Goal: Information Seeking & Learning: Learn about a topic

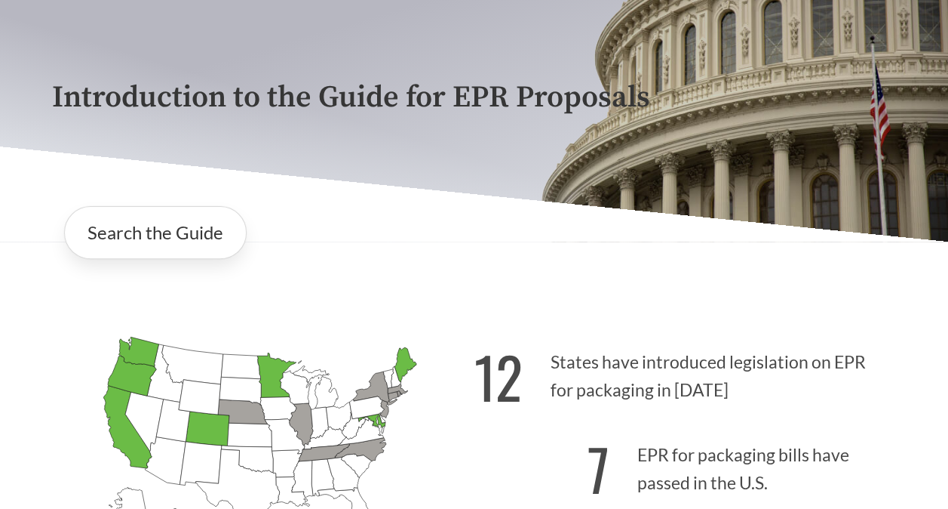
scroll to position [151, 0]
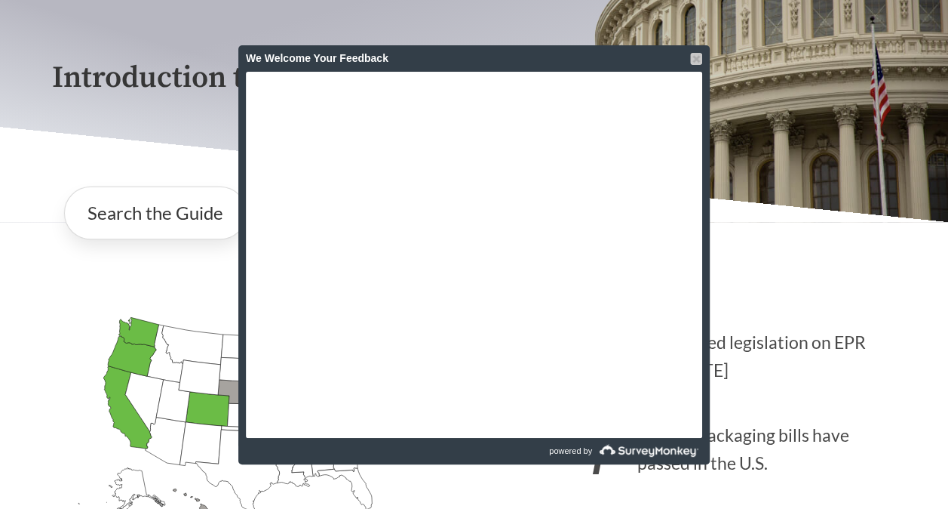
click at [696, 57] on div at bounding box center [696, 59] width 12 height 12
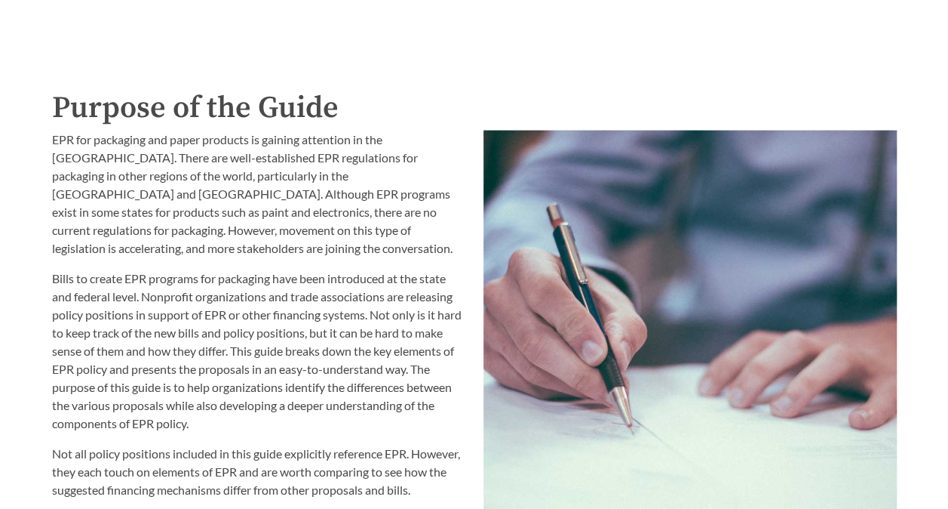
scroll to position [2458, 0]
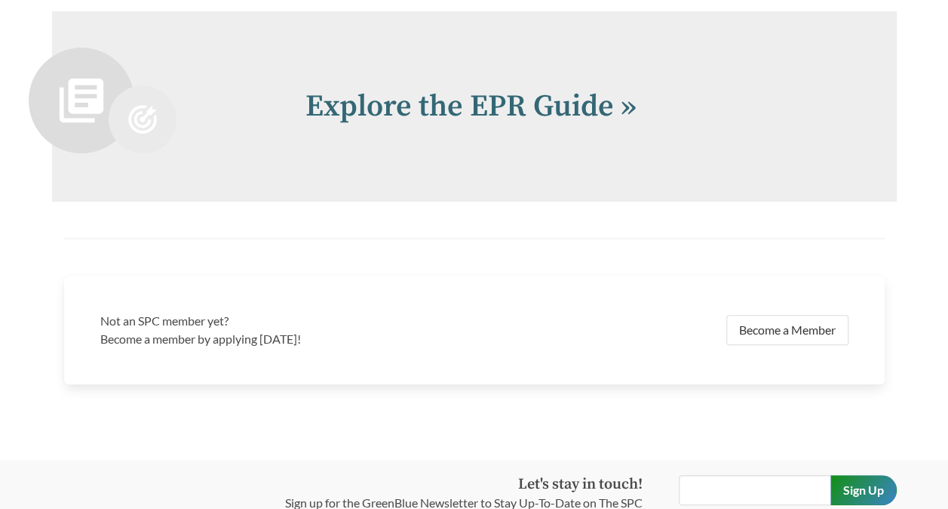
scroll to position [3118, 0]
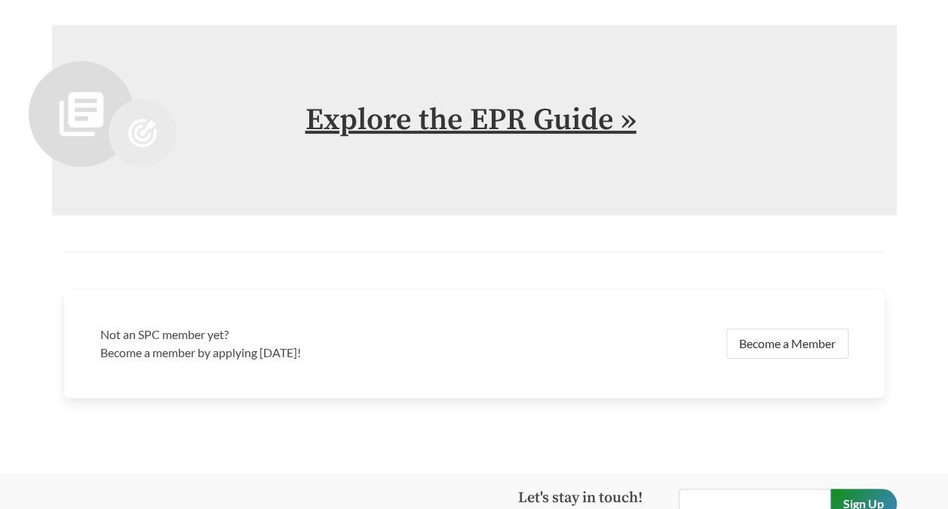
click at [481, 122] on link "Explore the EPR Guide »" at bounding box center [471, 120] width 331 height 38
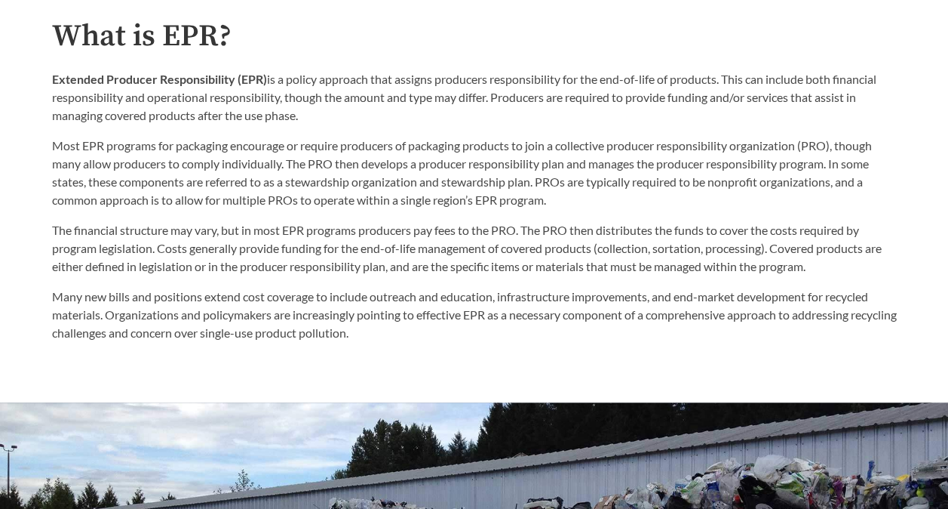
scroll to position [755, 0]
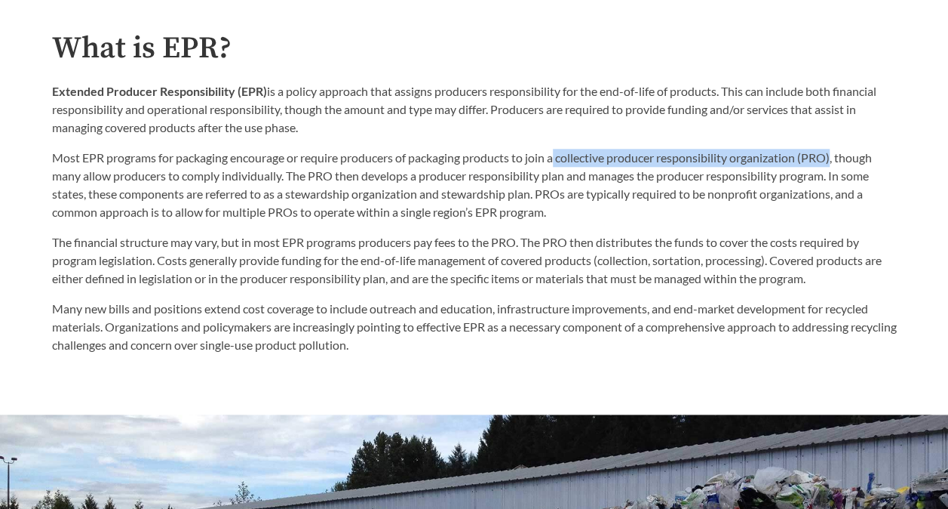
drag, startPoint x: 561, startPoint y: 161, endPoint x: 840, endPoint y: 157, distance: 278.4
click at [840, 157] on p "Most EPR programs for packaging encourage or require producers of packaging pro…" at bounding box center [474, 185] width 845 height 72
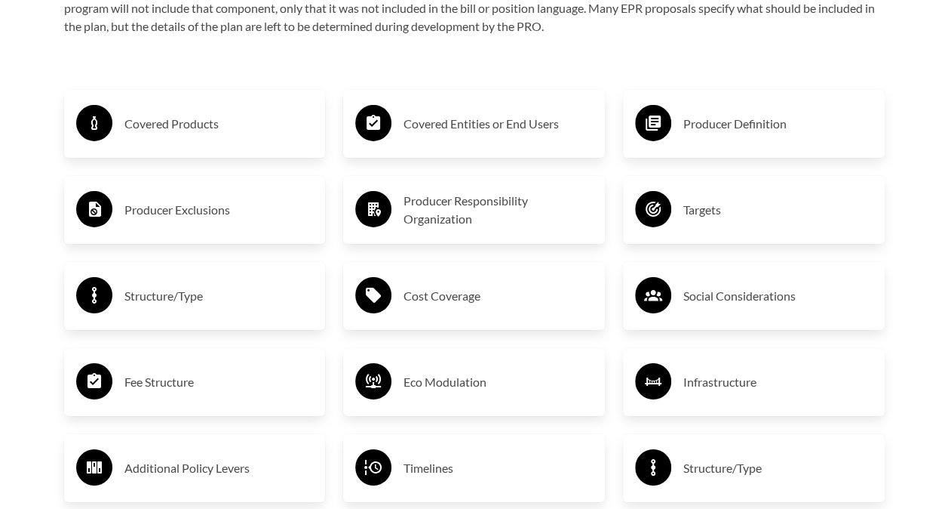
scroll to position [2490, 0]
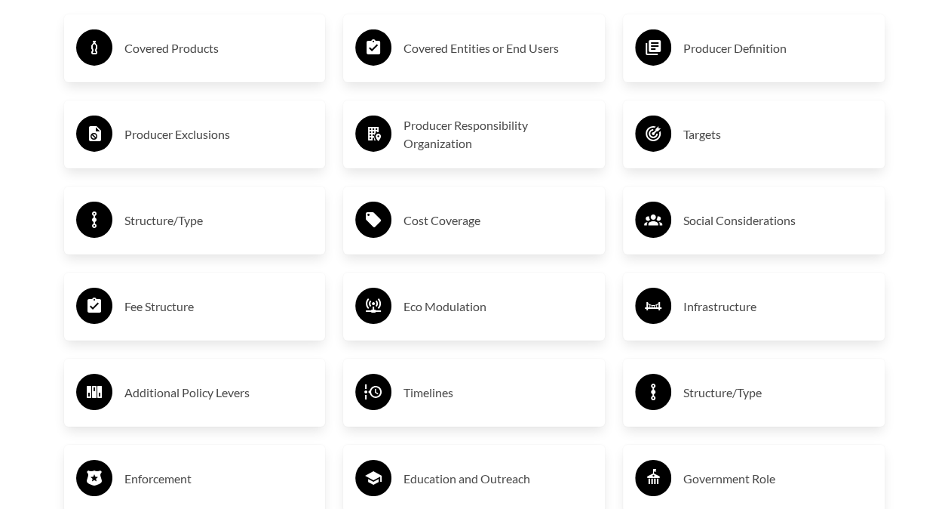
click at [210, 137] on h3 "Producer Exclusions" at bounding box center [218, 134] width 189 height 24
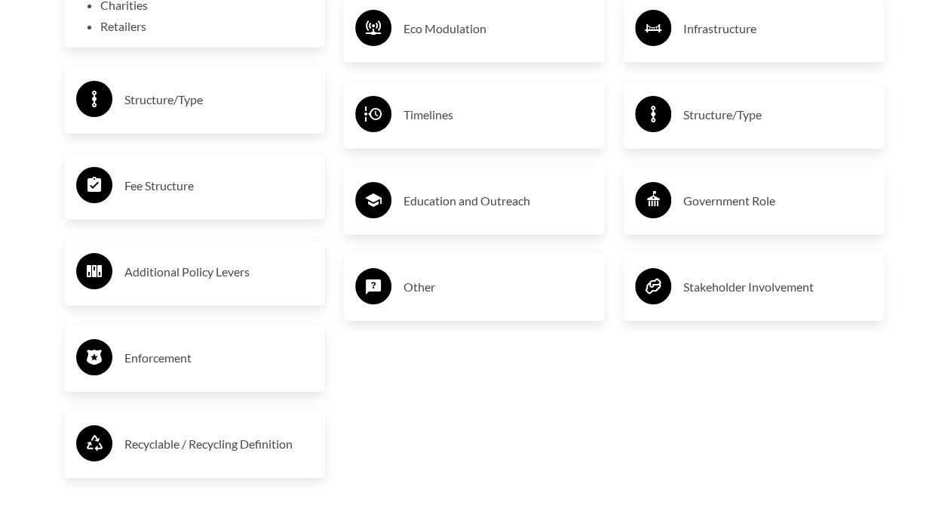
scroll to position [2792, 0]
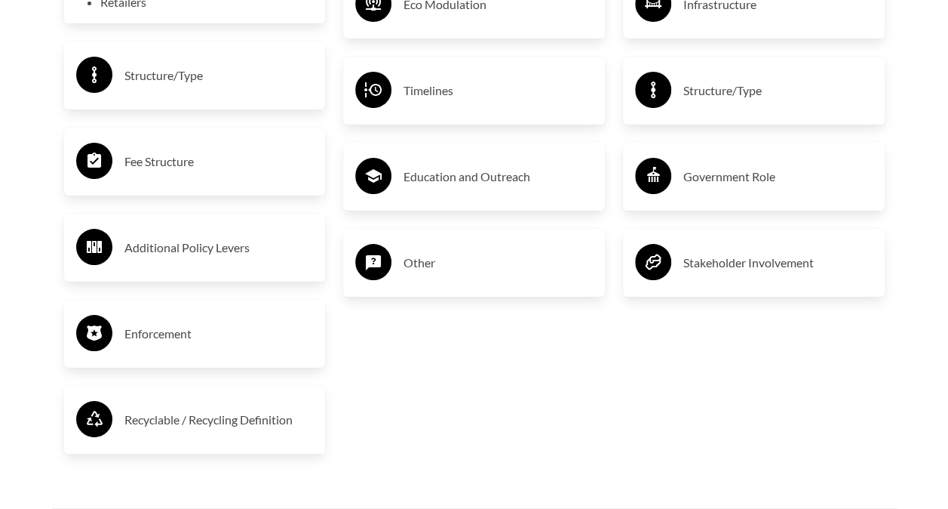
click at [137, 164] on h3 "Fee Structure" at bounding box center [218, 161] width 189 height 24
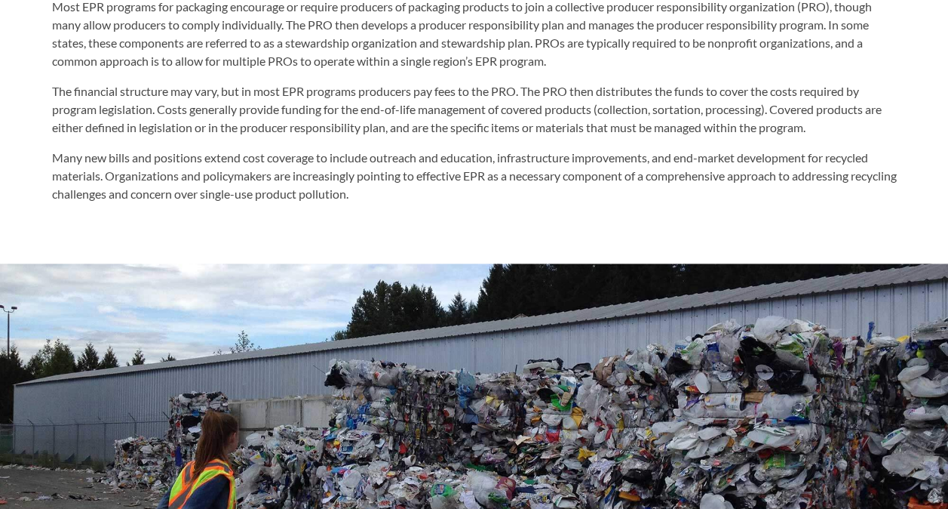
scroll to position [830, 0]
